Goal: Task Accomplishment & Management: Complete application form

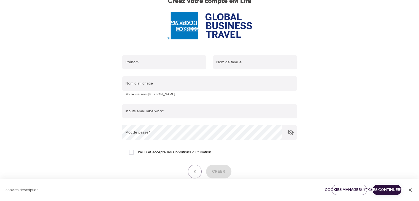
scroll to position [55, 0]
click at [179, 60] on input "text" at bounding box center [164, 62] width 84 height 15
type input "[PERSON_NAME]"
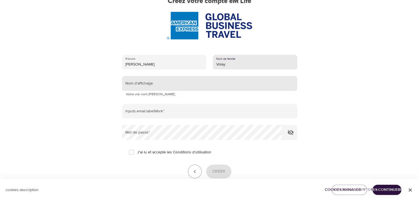
type input "Volay"
click at [174, 82] on input "text" at bounding box center [209, 83] width 175 height 15
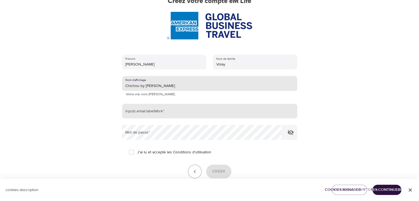
type input "Chichou by [PERSON_NAME]"
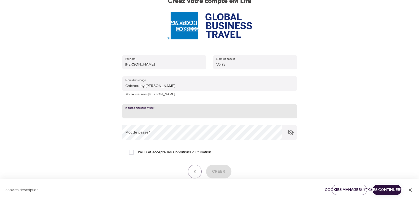
click at [176, 113] on input "email" at bounding box center [209, 111] width 175 height 15
click at [158, 113] on input "email" at bounding box center [209, 111] width 175 height 15
paste input "[PERSON_NAME][EMAIL_ADDRESS][DOMAIN_NAME]"
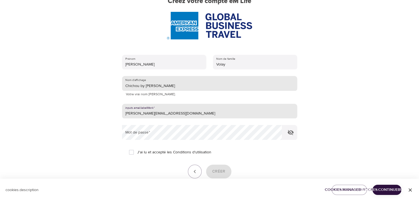
type input "[PERSON_NAME][EMAIL_ADDRESS][DOMAIN_NAME]"
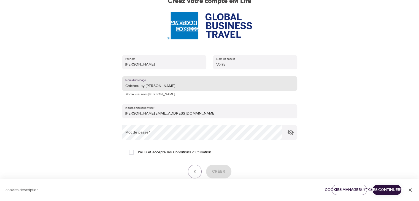
drag, startPoint x: 159, startPoint y: 86, endPoint x: 118, endPoint y: 85, distance: 41.0
click at [118, 85] on div "Prénom [PERSON_NAME] Nom de famille [PERSON_NAME] d'affichage Chichou by [PERSO…" at bounding box center [209, 124] width 193 height 156
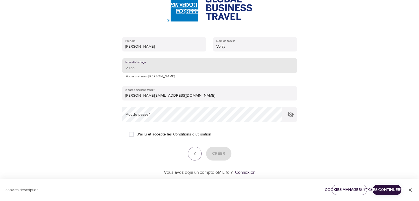
scroll to position [83, 0]
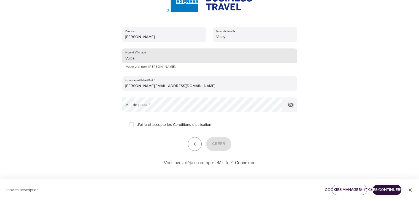
type input "Vulca"
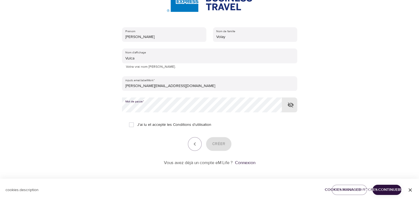
click at [289, 106] on icon "button" at bounding box center [290, 104] width 6 height 5
click at [289, 106] on icon "button" at bounding box center [290, 105] width 6 height 4
click at [131, 126] on input "J'ai lu et accepté les Conditions d'utilisation" at bounding box center [132, 125] width 12 height 12
checkbox input "true"
click at [225, 144] on button "Créer" at bounding box center [218, 144] width 25 height 14
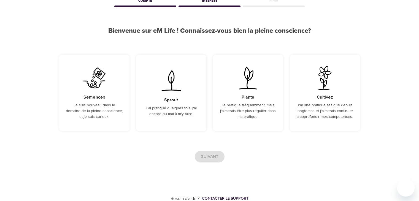
scroll to position [33, 0]
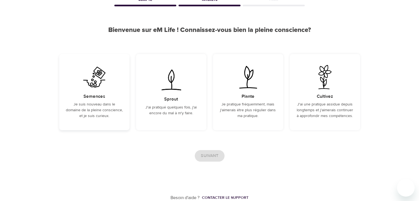
click at [92, 104] on p "Je suis nouveau dans le domaine de la pleine conscience, et je suis curieux." at bounding box center [94, 110] width 57 height 17
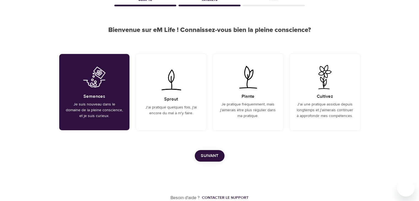
click at [206, 156] on span "Suivant" at bounding box center [210, 155] width 18 height 7
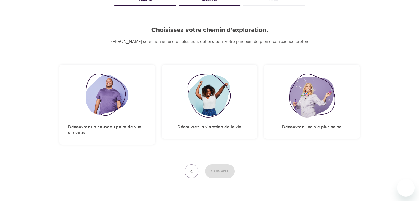
scroll to position [49, 0]
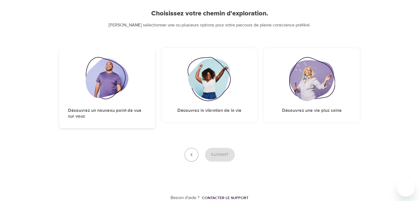
click at [127, 108] on h5 "Découvrez un nouveau point de vue sur vous" at bounding box center [107, 114] width 78 height 12
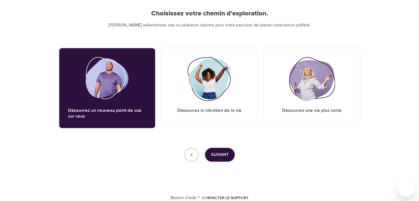
click at [222, 153] on span "Suivant" at bounding box center [220, 154] width 18 height 7
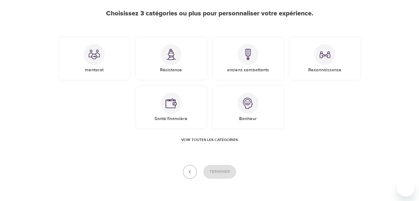
scroll to position [66, 0]
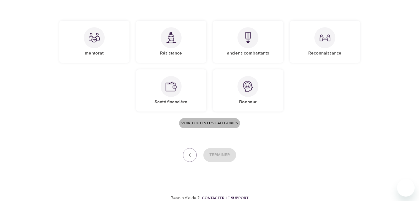
click at [197, 122] on span "Voir toutes les catégories" at bounding box center [209, 123] width 56 height 7
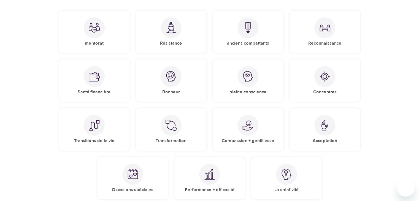
scroll to position [94, 0]
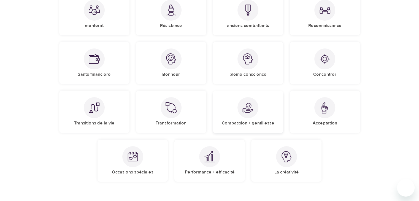
click at [241, 111] on div at bounding box center [247, 107] width 21 height 21
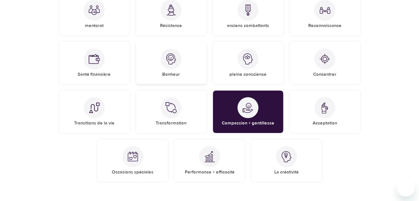
click at [174, 75] on h5 "Bonheur" at bounding box center [171, 75] width 18 height 6
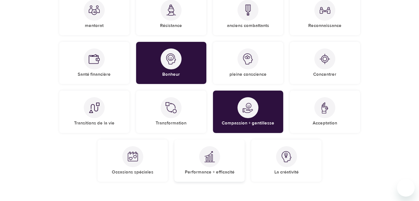
click at [210, 168] on div "Performance + efficacité" at bounding box center [209, 161] width 70 height 42
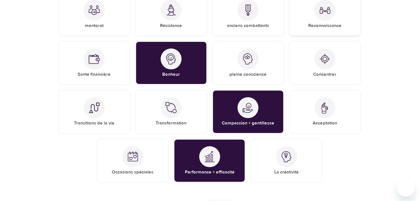
click at [318, 18] on div "Reconnaissance" at bounding box center [325, 14] width 70 height 42
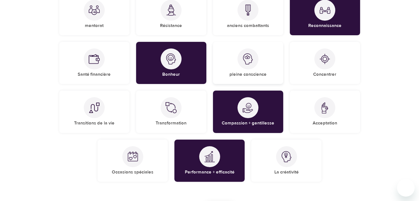
click at [265, 72] on h5 "pleine conscience" at bounding box center [247, 75] width 37 height 6
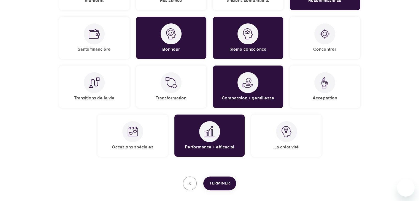
scroll to position [147, 0]
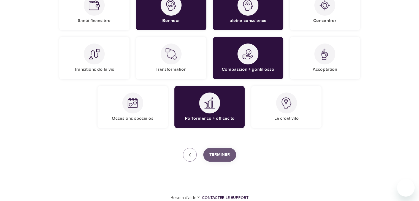
click at [221, 153] on span "Terminer" at bounding box center [219, 154] width 21 height 7
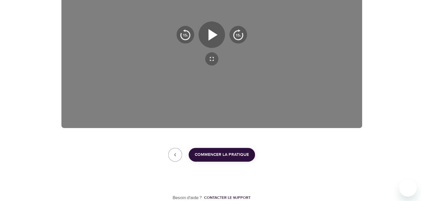
scroll to position [138, 0]
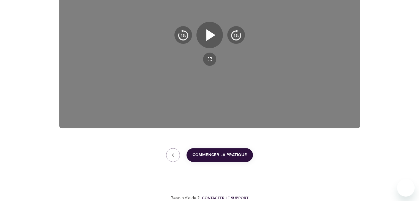
click at [226, 156] on span "Commencer la pratique" at bounding box center [219, 154] width 54 height 7
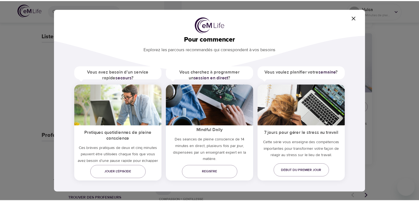
scroll to position [10, 0]
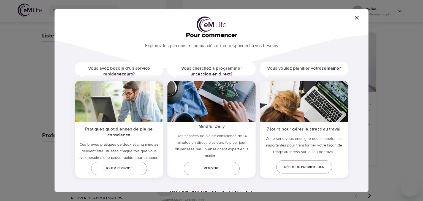
drag, startPoint x: 358, startPoint y: 18, endPoint x: 303, endPoint y: 3, distance: 57.0
click at [358, 18] on icon "button" at bounding box center [356, 17] width 7 height 7
